Goal: Check status: Check status

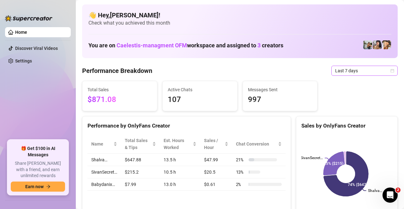
click at [335, 75] on span "Last 7 days" at bounding box center [364, 70] width 59 height 9
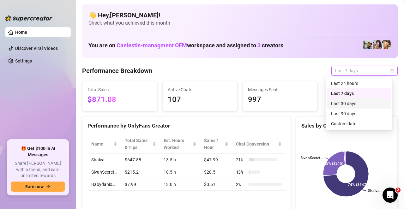
click at [346, 101] on div "Last 30 days" at bounding box center [359, 103] width 56 height 7
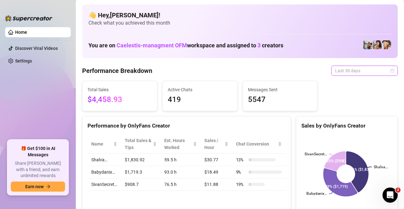
click at [342, 74] on span "Last 30 days" at bounding box center [364, 70] width 59 height 9
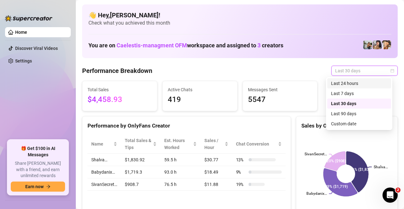
click at [391, 69] on icon "calendar" at bounding box center [393, 71] width 4 height 4
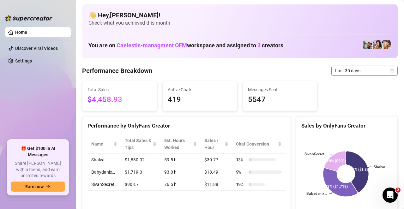
click at [391, 69] on icon "calendar" at bounding box center [393, 71] width 4 height 4
click at [389, 73] on div "Last 30 days" at bounding box center [365, 71] width 66 height 10
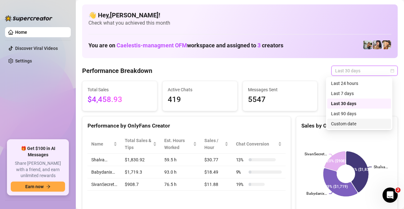
click at [352, 125] on div "Custom date" at bounding box center [359, 123] width 56 height 7
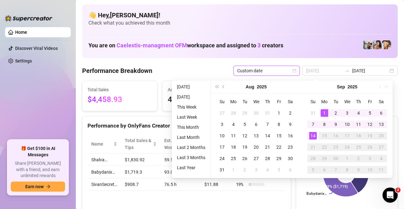
type input "[DATE]"
click at [325, 110] on div "1" at bounding box center [325, 113] width 8 height 8
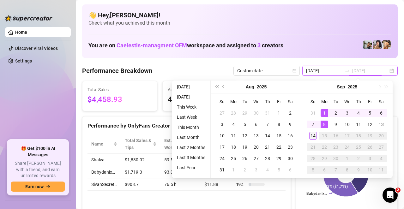
type input "[DATE]"
click at [312, 136] on div "14" at bounding box center [313, 136] width 8 height 8
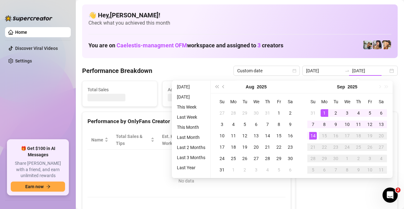
type input "[DATE]"
